Goal: Task Accomplishment & Management: Complete application form

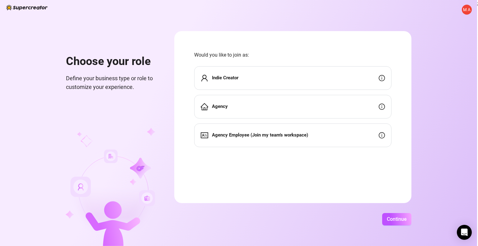
click at [266, 138] on span "Agency Employee (Join my team's workspace)" at bounding box center [260, 135] width 96 height 7
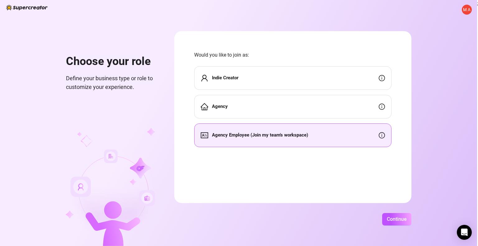
drag, startPoint x: 409, startPoint y: 226, endPoint x: 395, endPoint y: 213, distance: 19.6
click at [410, 226] on div "M A Choose your role Define your business type or role to customize your experi…" at bounding box center [238, 123] width 477 height 246
click at [395, 213] on button "Continue" at bounding box center [396, 219] width 29 height 12
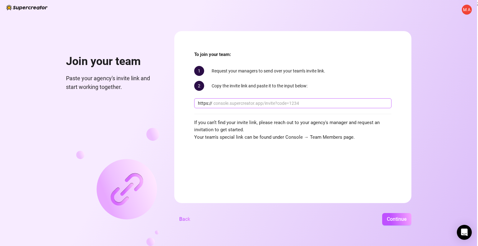
click at [287, 107] on span "https://" at bounding box center [292, 103] width 197 height 10
click at [287, 95] on div "To join your team: 1 Request your managers to send over your team’s invite link…" at bounding box center [292, 96] width 197 height 90
click at [291, 102] on input "text" at bounding box center [300, 103] width 174 height 7
paste input "console.supercreator.app/invite?code=3VZrc4RPzuN4CQ1EC1LZ48MJQbg2&workspace=Nad…"
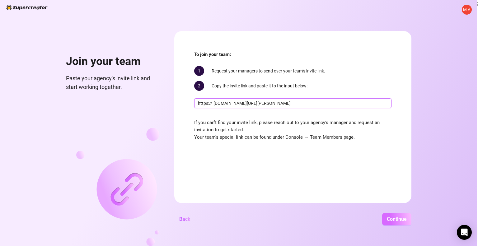
type input "console.supercreator.app/invite?code=3VZrc4RPzuN4CQ1EC1LZ48MJQbg2&workspace=Nad…"
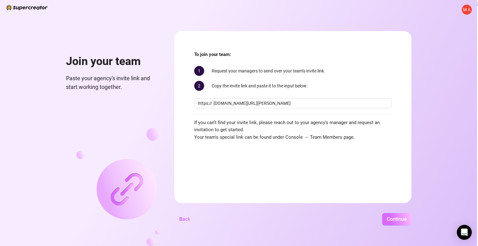
scroll to position [0, 0]
click at [398, 214] on button "Continue" at bounding box center [396, 219] width 29 height 12
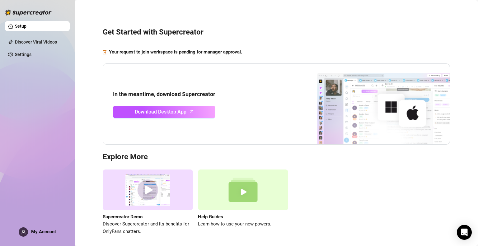
click at [45, 222] on div "Setup Discover Viral Videos Settings My Account" at bounding box center [37, 120] width 65 height 240
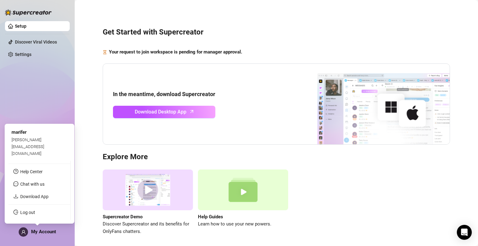
click at [42, 228] on div "My Account" at bounding box center [37, 231] width 37 height 9
click at [24, 229] on span at bounding box center [23, 231] width 9 height 9
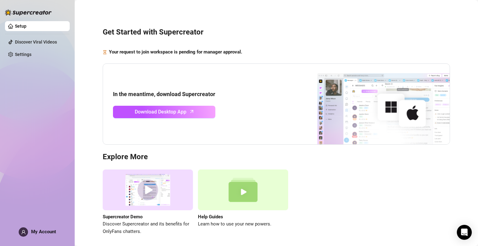
click at [26, 29] on link "Setup" at bounding box center [21, 26] width 12 height 5
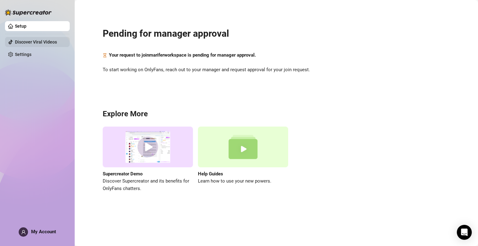
click at [48, 44] on link "Discover Viral Videos" at bounding box center [36, 42] width 42 height 5
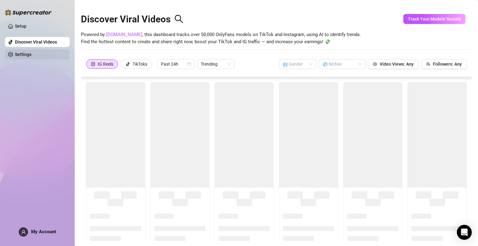
click at [31, 56] on link "Settings" at bounding box center [23, 54] width 16 height 5
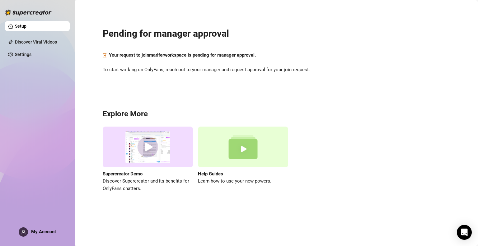
click at [39, 60] on ul "Setup Discover Viral Videos Settings" at bounding box center [37, 40] width 65 height 43
click at [31, 52] on link "Settings" at bounding box center [23, 54] width 16 height 5
